Goal: Task Accomplishment & Management: Manage account settings

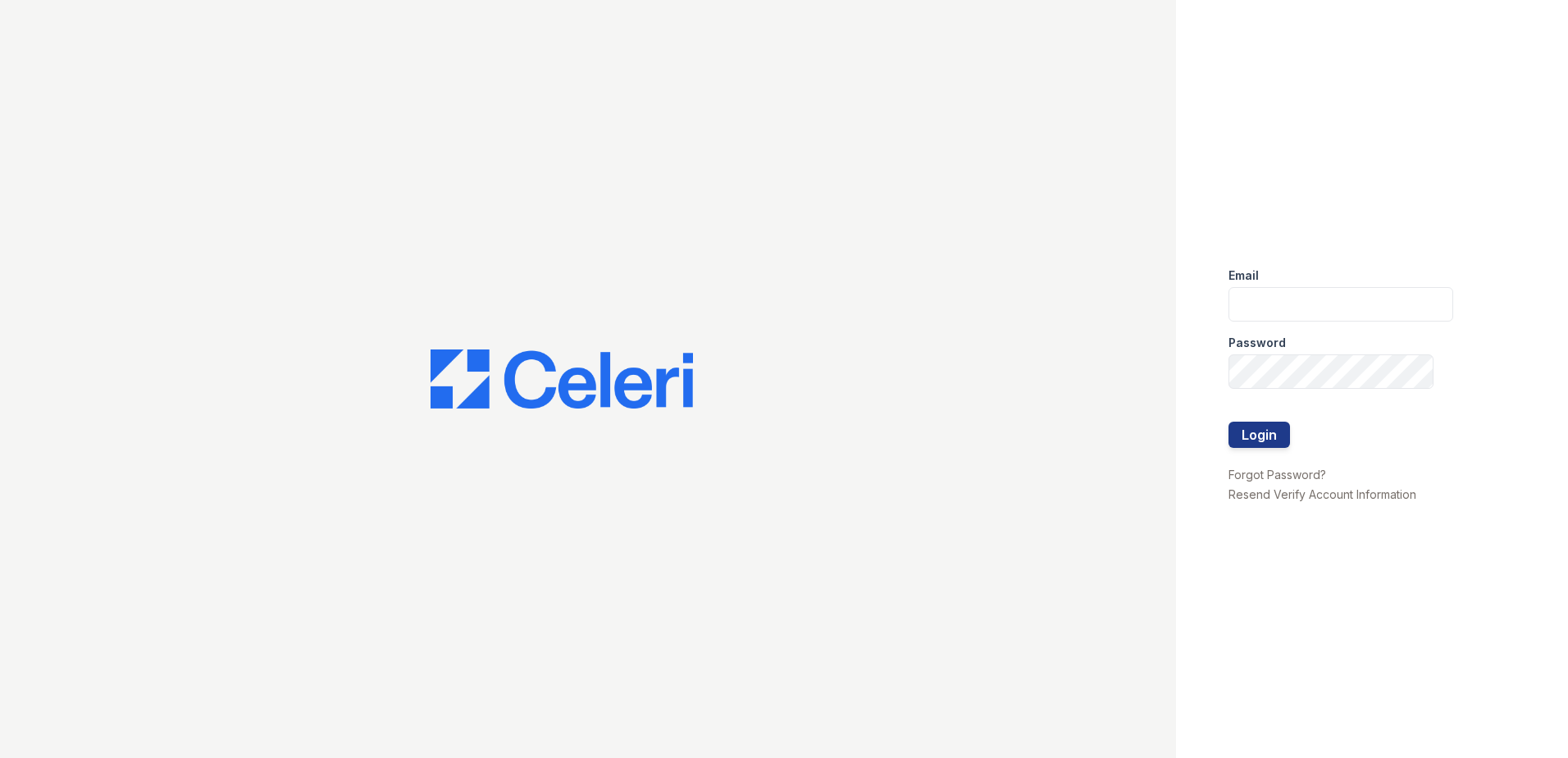
type input "[EMAIL_ADDRESS][DOMAIN_NAME]"
drag, startPoint x: 1382, startPoint y: 299, endPoint x: 1133, endPoint y: 308, distance: 249.2
click at [1133, 308] on div "Email hnorris@trinity-pm.com Password Login Forgot Password? Resend Verify Acco…" at bounding box center [784, 379] width 1568 height 758
click at [1369, 549] on div "Email hnorris@trinity-pm.com Password Login Forgot Password? Resend Verify Acco…" at bounding box center [1372, 379] width 392 height 758
click at [1345, 495] on link "Resend Verify Account Information" at bounding box center [1322, 494] width 188 height 14
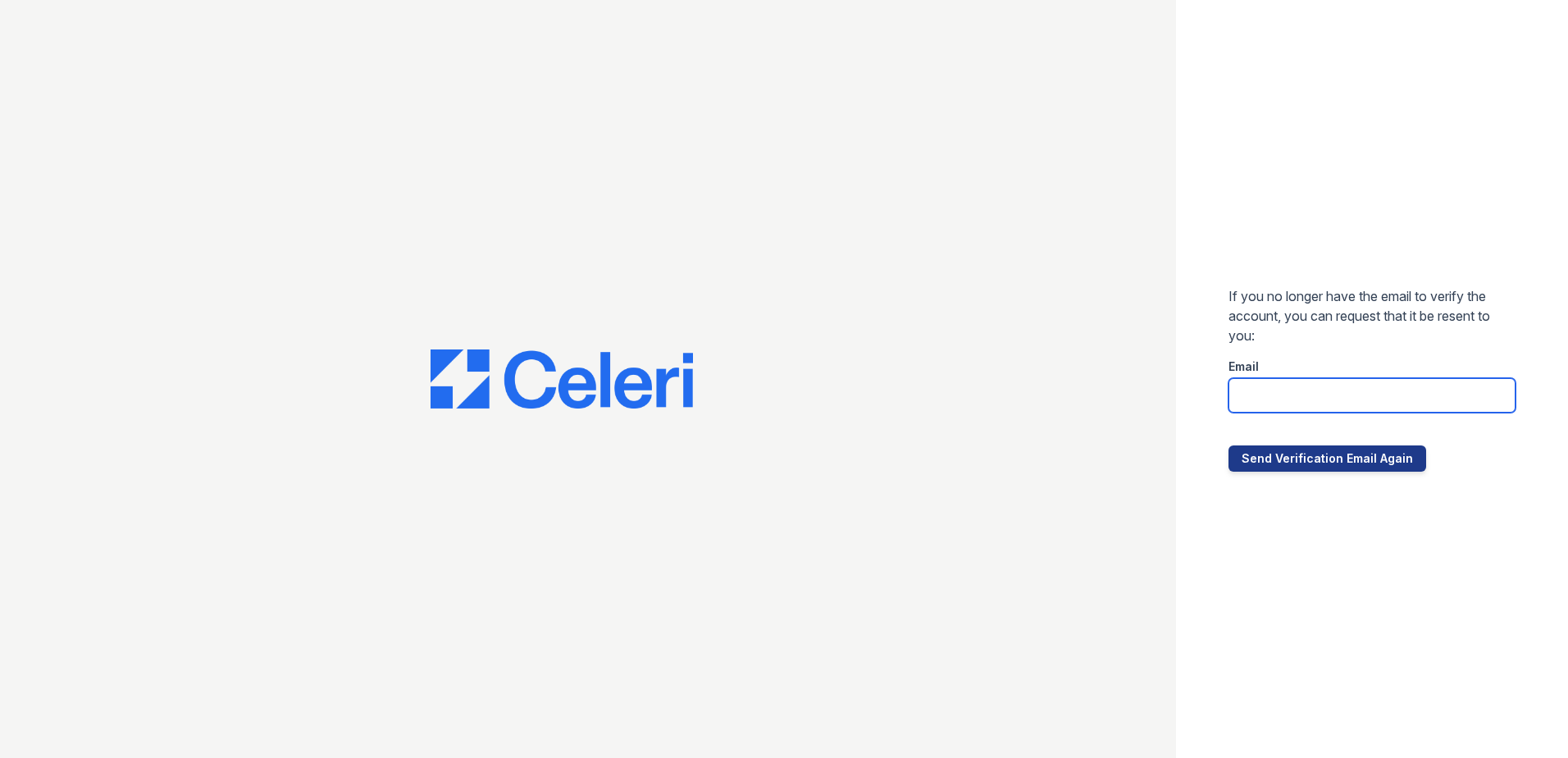
click at [1297, 391] on input "email" at bounding box center [1372, 396] width 287 height 35
type input "renewflagstaffeast@trinity-pm.com"
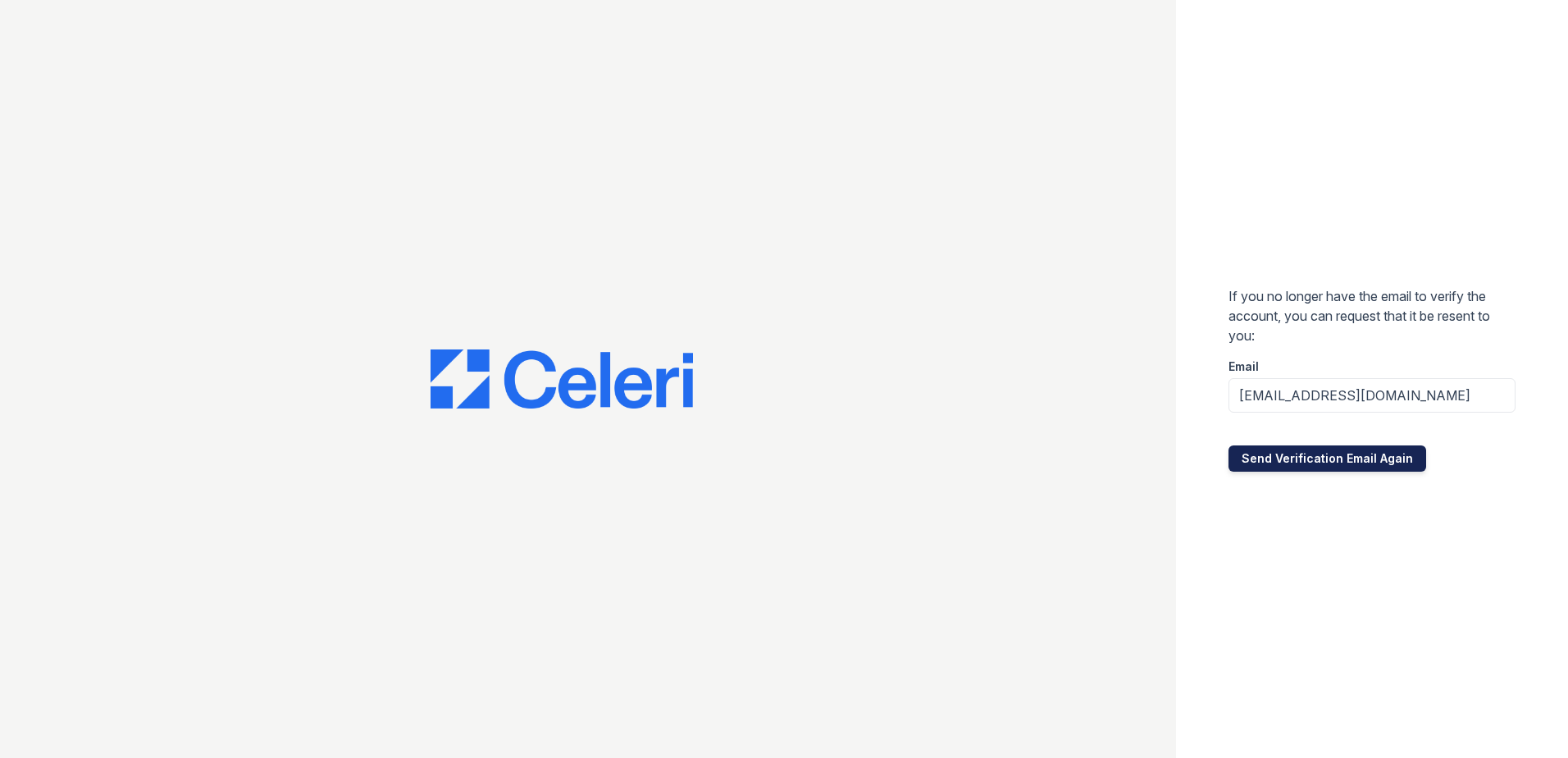
click at [1283, 459] on button "Send Verification Email Again" at bounding box center [1328, 458] width 198 height 27
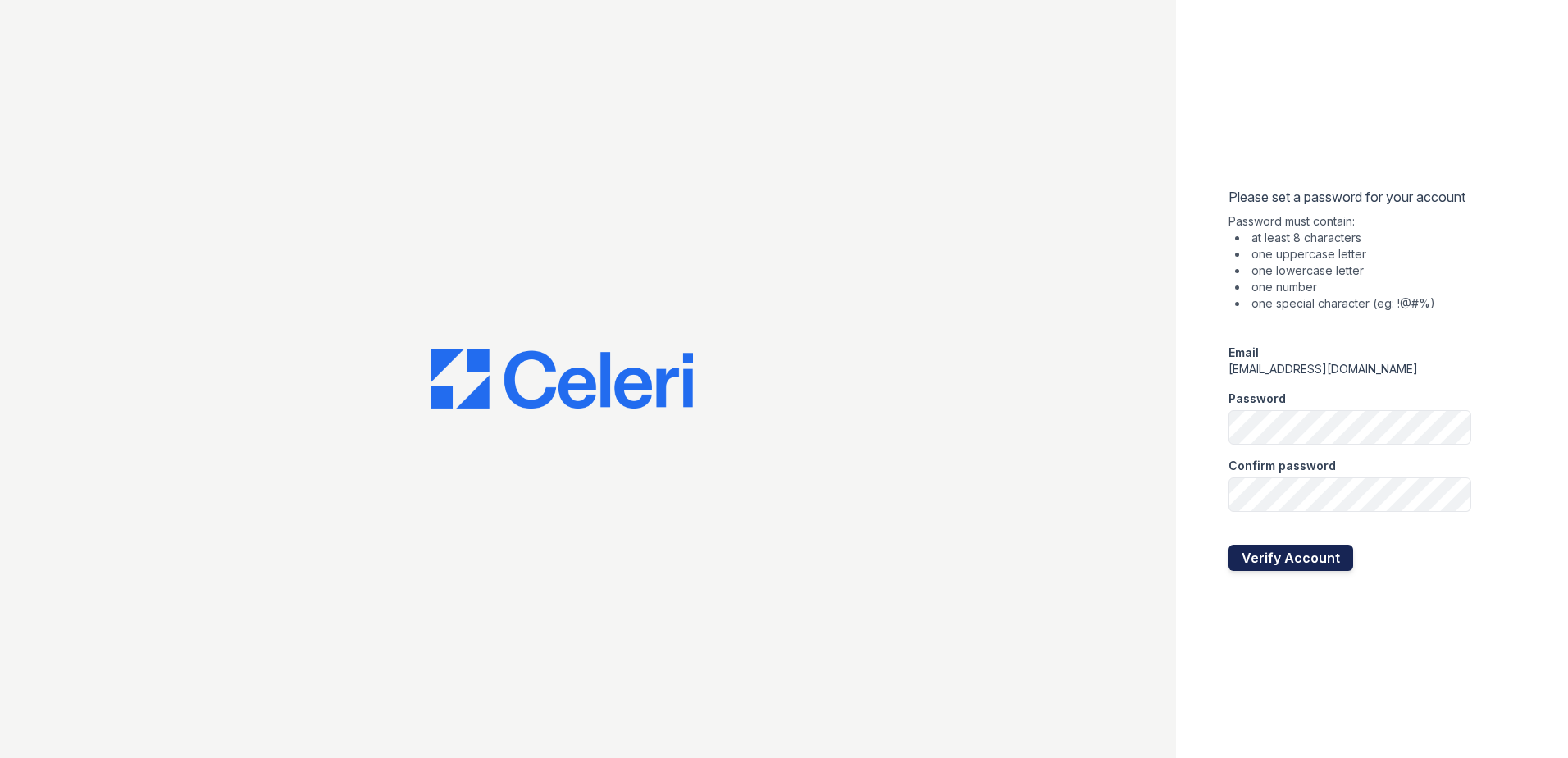
click at [1245, 560] on button "Verify Account" at bounding box center [1291, 557] width 125 height 27
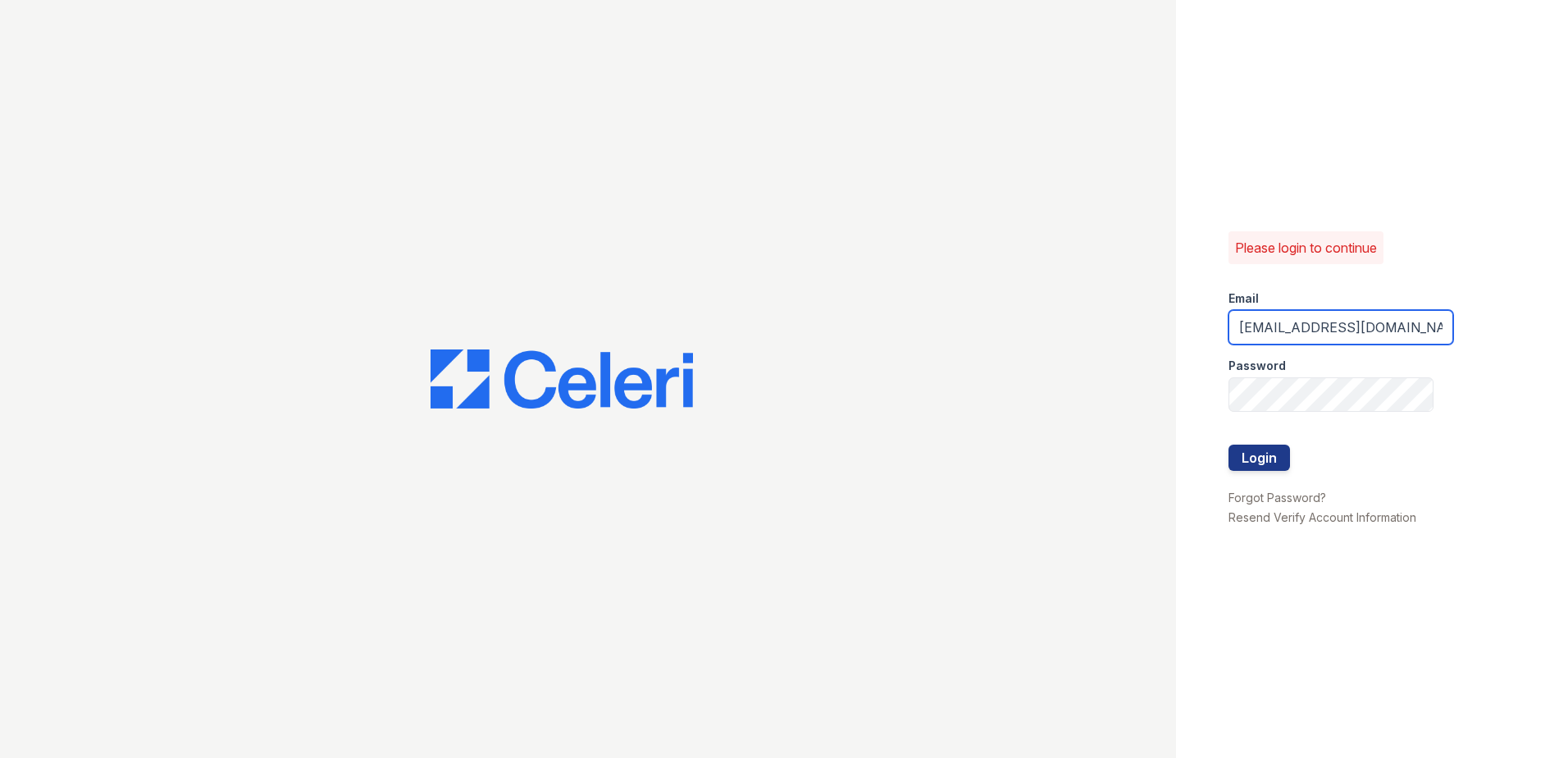
drag, startPoint x: 1408, startPoint y: 324, endPoint x: 917, endPoint y: 309, distance: 491.2
click at [918, 309] on div "Please login to continue Email hnorris@trinity-pm.com Password Login Forgot Pas…" at bounding box center [784, 379] width 1568 height 758
type input "renewflagstaffeast@trinity-pm.com"
click at [1245, 458] on button "Login" at bounding box center [1259, 457] width 61 height 27
